Goal: Task Accomplishment & Management: Complete application form

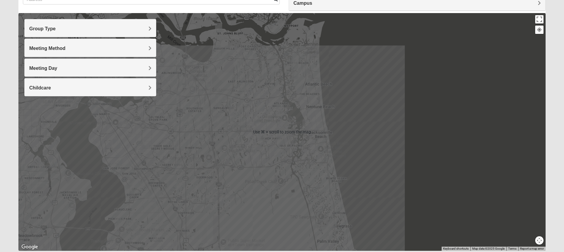
scroll to position [54, 0]
click at [400, 140] on div at bounding box center [281, 131] width 527 height 237
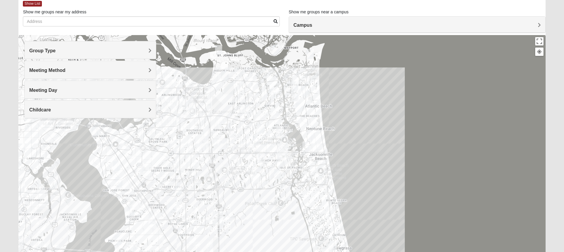
scroll to position [25, 0]
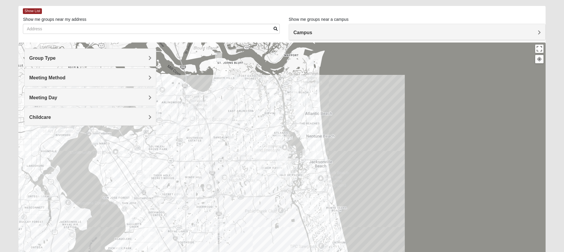
click at [380, 32] on h4 "Campus" at bounding box center [416, 33] width 247 height 6
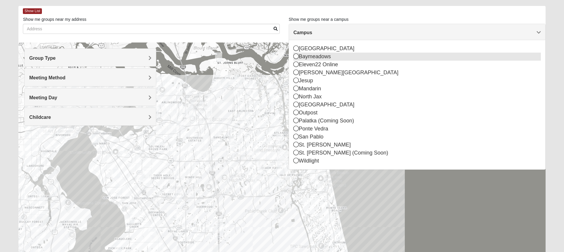
click at [296, 57] on icon at bounding box center [295, 55] width 5 height 5
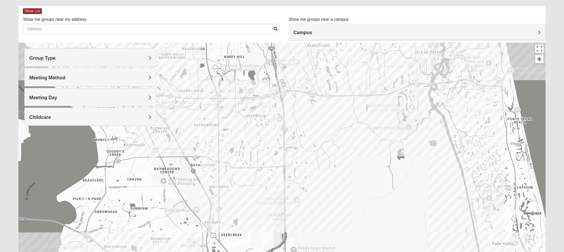
click at [215, 160] on div at bounding box center [281, 160] width 527 height 237
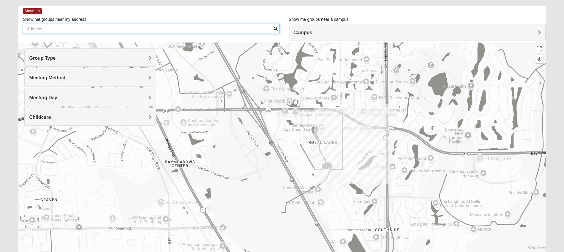
click at [198, 30] on input "Show me groups near my address" at bounding box center [151, 29] width 257 height 10
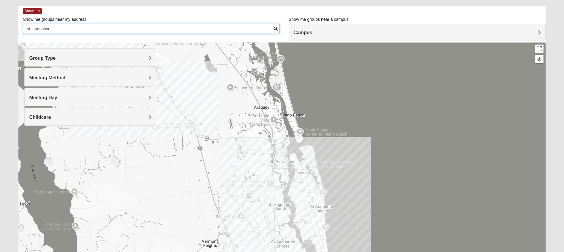
type input "st. augustine"
click at [246, 156] on img "Mens Edwards 32084" at bounding box center [246, 158] width 7 height 10
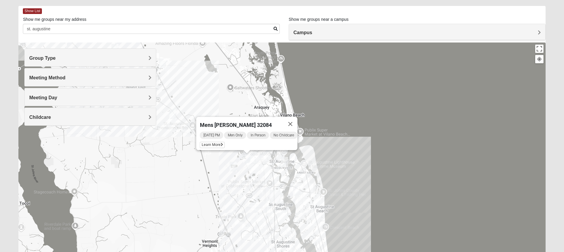
click at [285, 162] on img "Womens Haas 32084" at bounding box center [284, 162] width 7 height 10
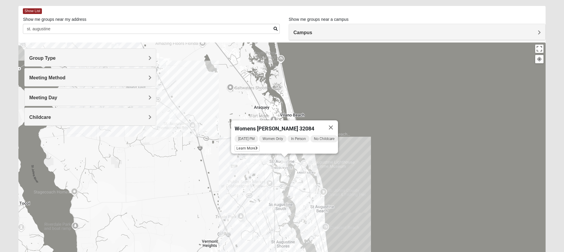
click at [296, 194] on img "1825 Mixed Lauter 32080" at bounding box center [296, 191] width 7 height 10
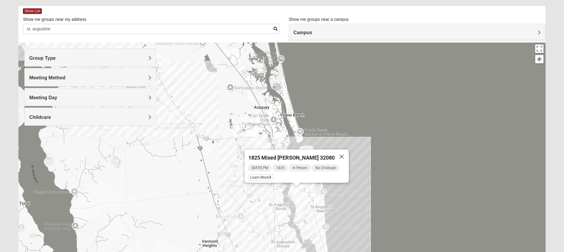
click at [234, 169] on img "Mixed Marenco 32084" at bounding box center [232, 166] width 7 height 10
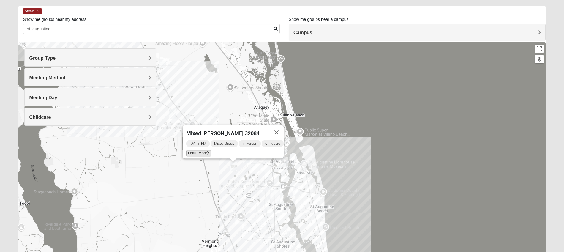
click at [196, 150] on span "Learn More" at bounding box center [198, 153] width 25 height 6
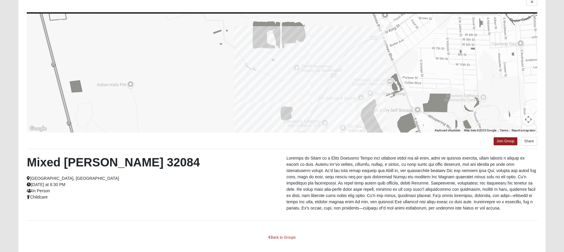
scroll to position [50, 0]
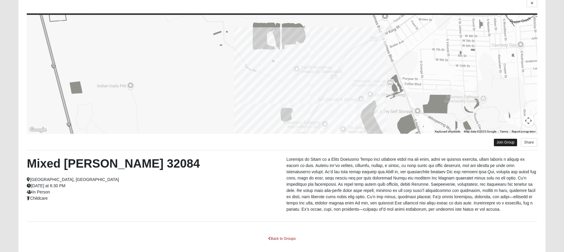
click at [432, 141] on link "Join Group" at bounding box center [505, 142] width 24 height 8
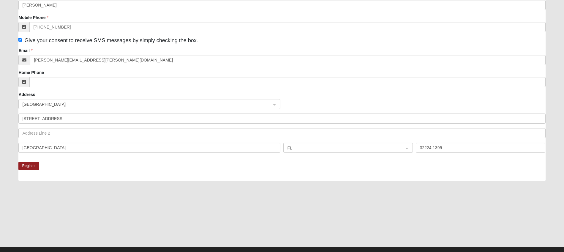
scroll to position [109, 0]
